Goal: Information Seeking & Learning: Find specific fact

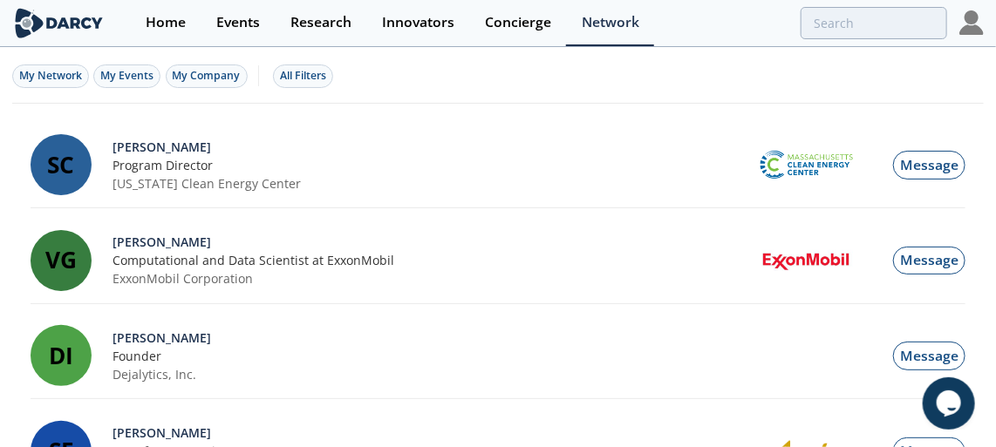
click at [739, 34] on div at bounding box center [806, 23] width 281 height 32
click at [479, 68] on div "My Network My Events My Company All Filters" at bounding box center [498, 76] width 972 height 54
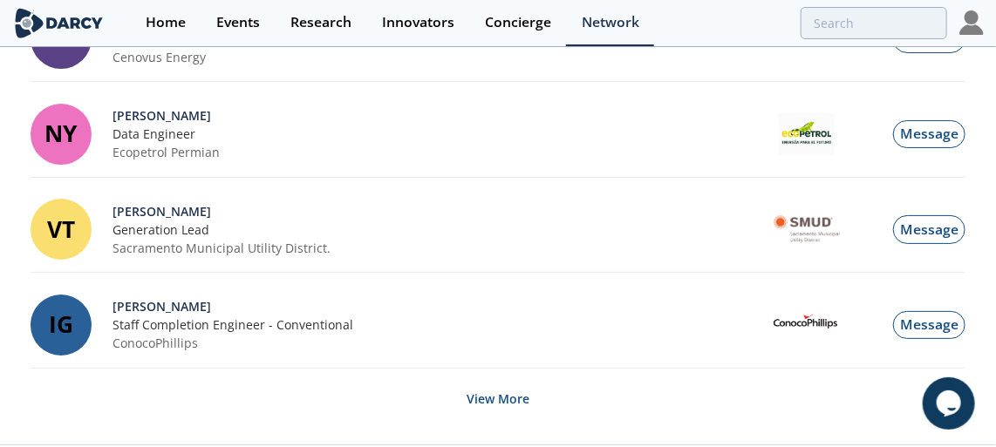
scroll to position [2034, 0]
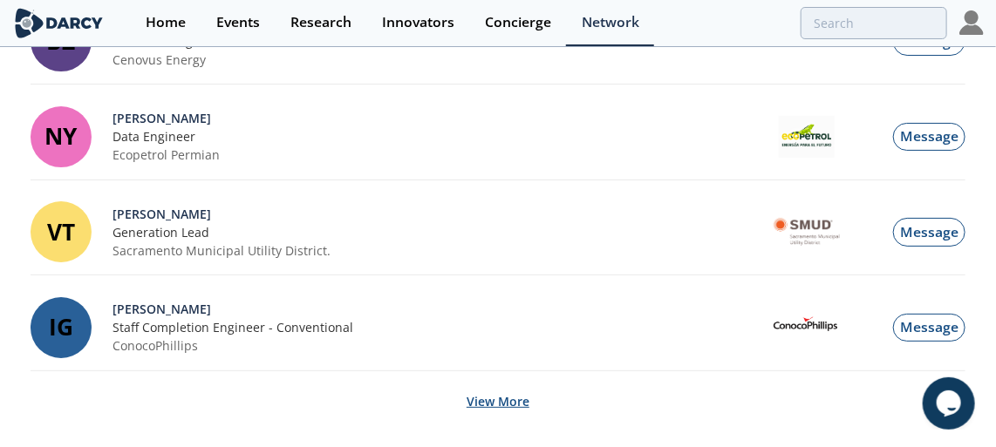
click at [516, 395] on button "View More" at bounding box center [498, 401] width 63 height 43
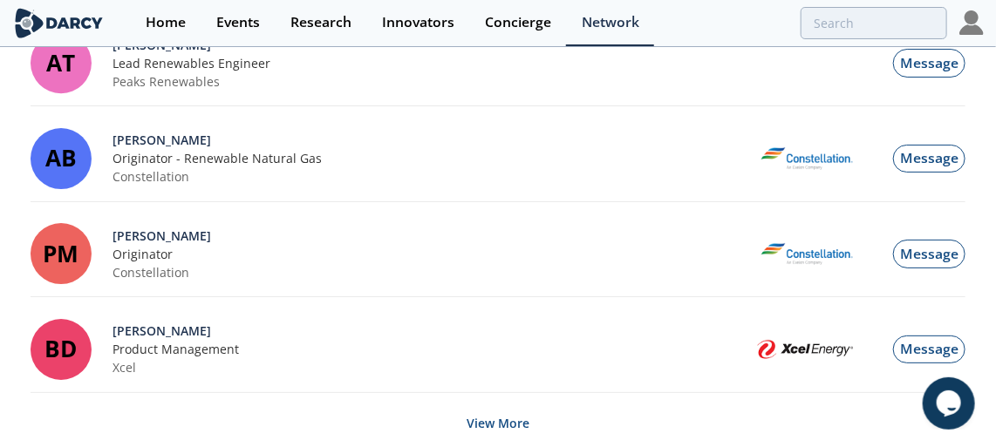
scroll to position [4318, 0]
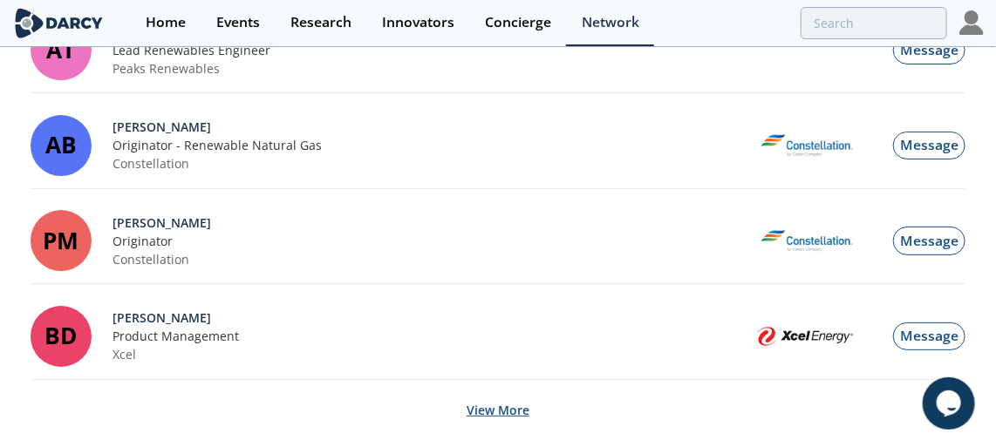
click at [487, 389] on button "View More" at bounding box center [498, 410] width 63 height 43
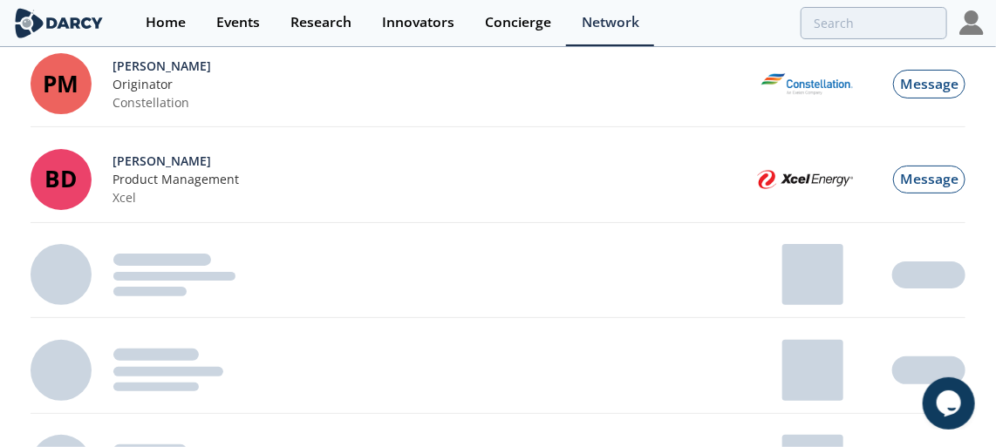
scroll to position [4477, 0]
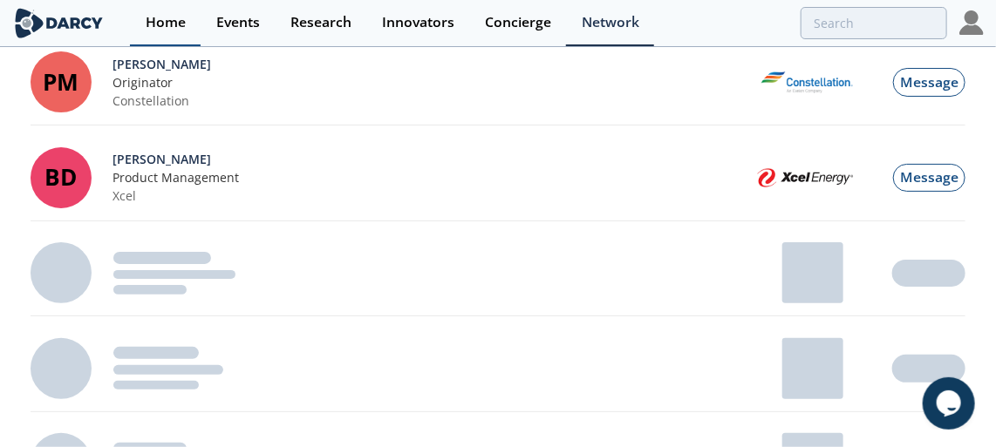
click at [151, 24] on div "Home" at bounding box center [166, 23] width 40 height 14
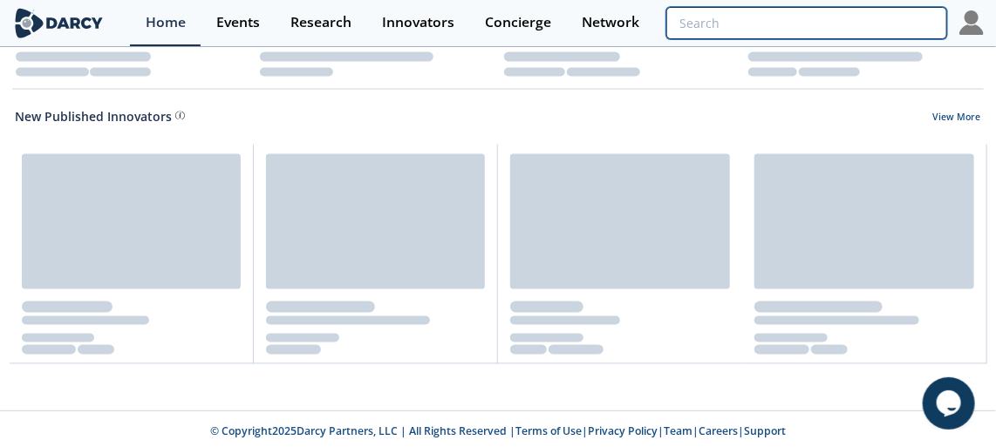
click at [861, 11] on input "search" at bounding box center [806, 23] width 281 height 32
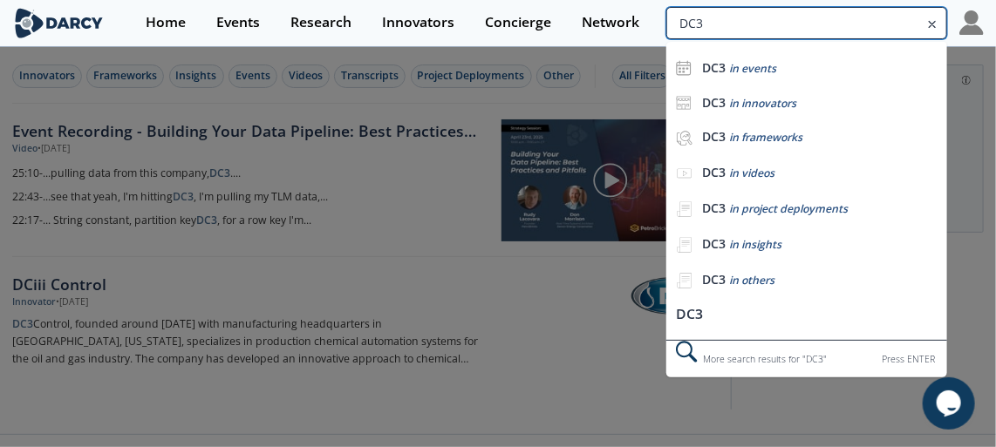
click at [841, 24] on input "DC3" at bounding box center [806, 23] width 281 height 32
type input "D"
type input "H2S"
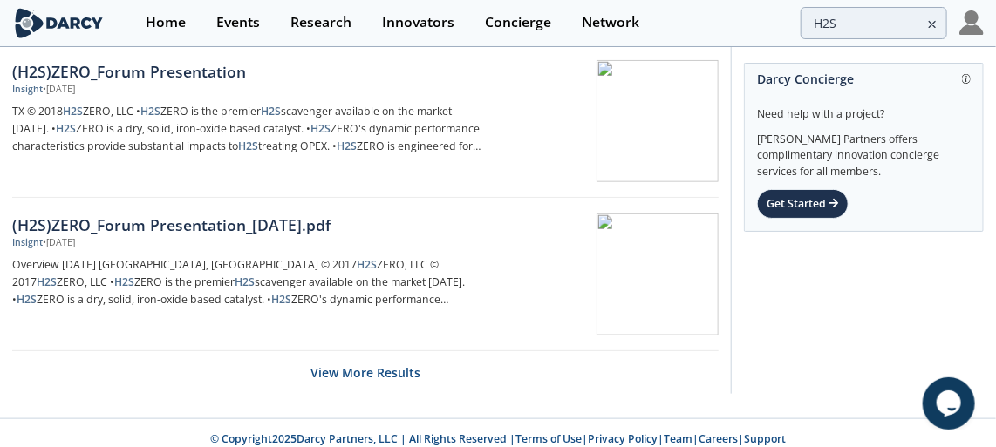
scroll to position [2827, 0]
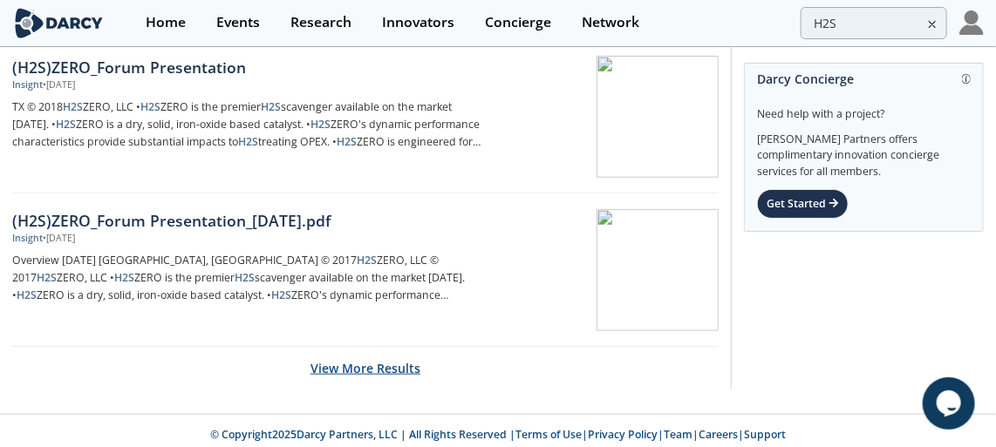
click at [379, 369] on button "View More Results" at bounding box center [366, 368] width 110 height 43
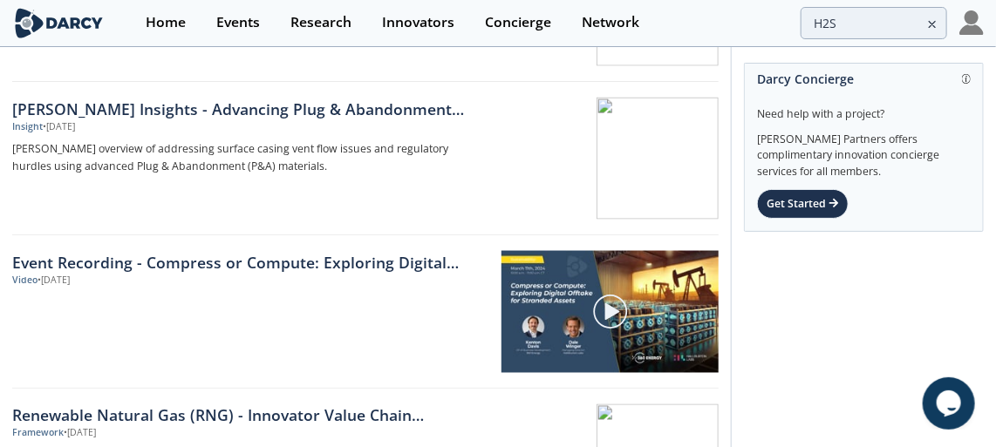
scroll to position [5875, 0]
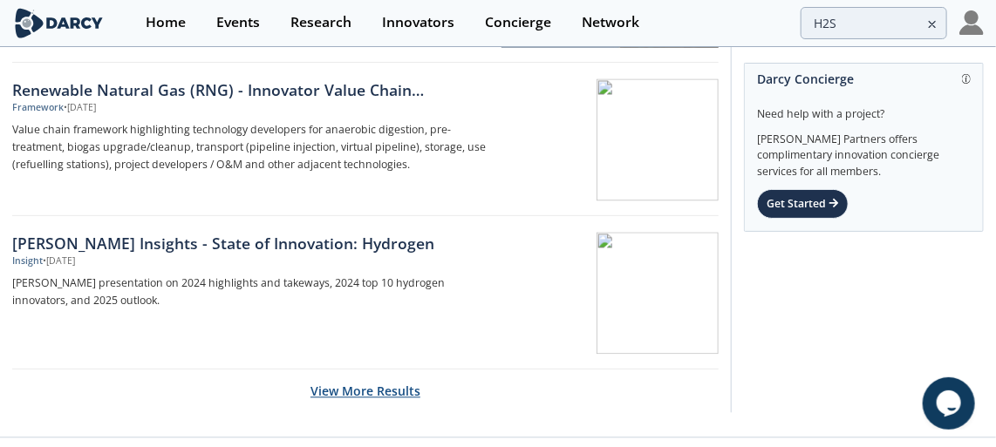
click at [337, 370] on button "View More Results" at bounding box center [366, 391] width 110 height 43
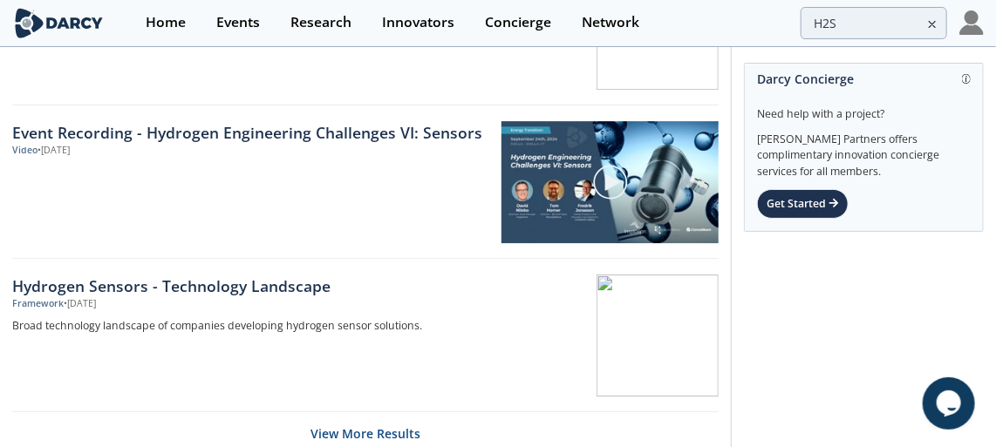
scroll to position [8955, 0]
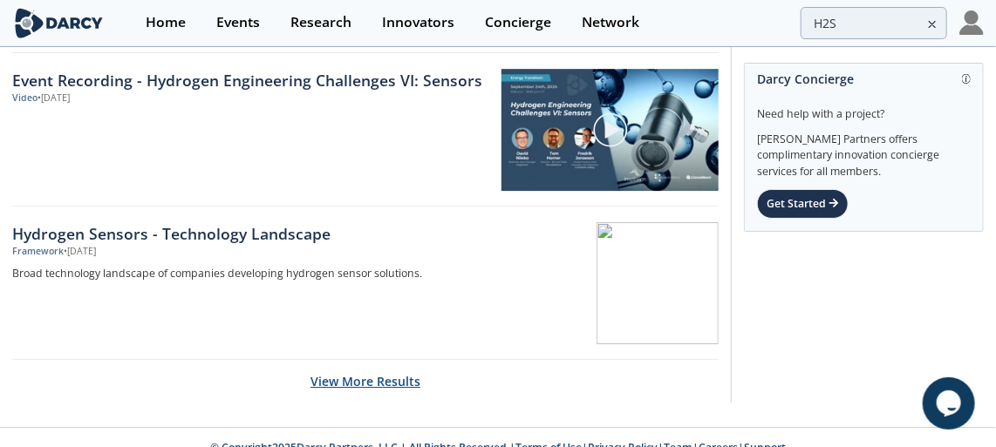
click at [365, 372] on button "View More Results" at bounding box center [366, 381] width 110 height 43
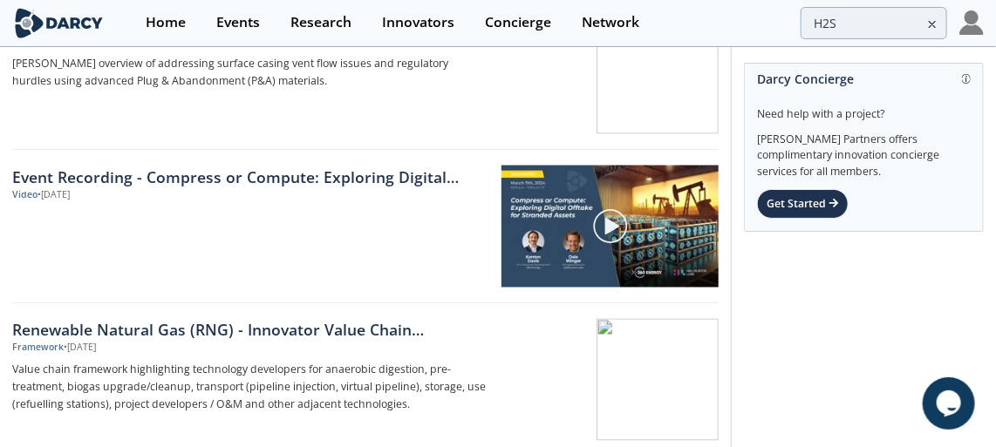
scroll to position [6438, 0]
